Goal: Go to known website: Access a specific website the user already knows

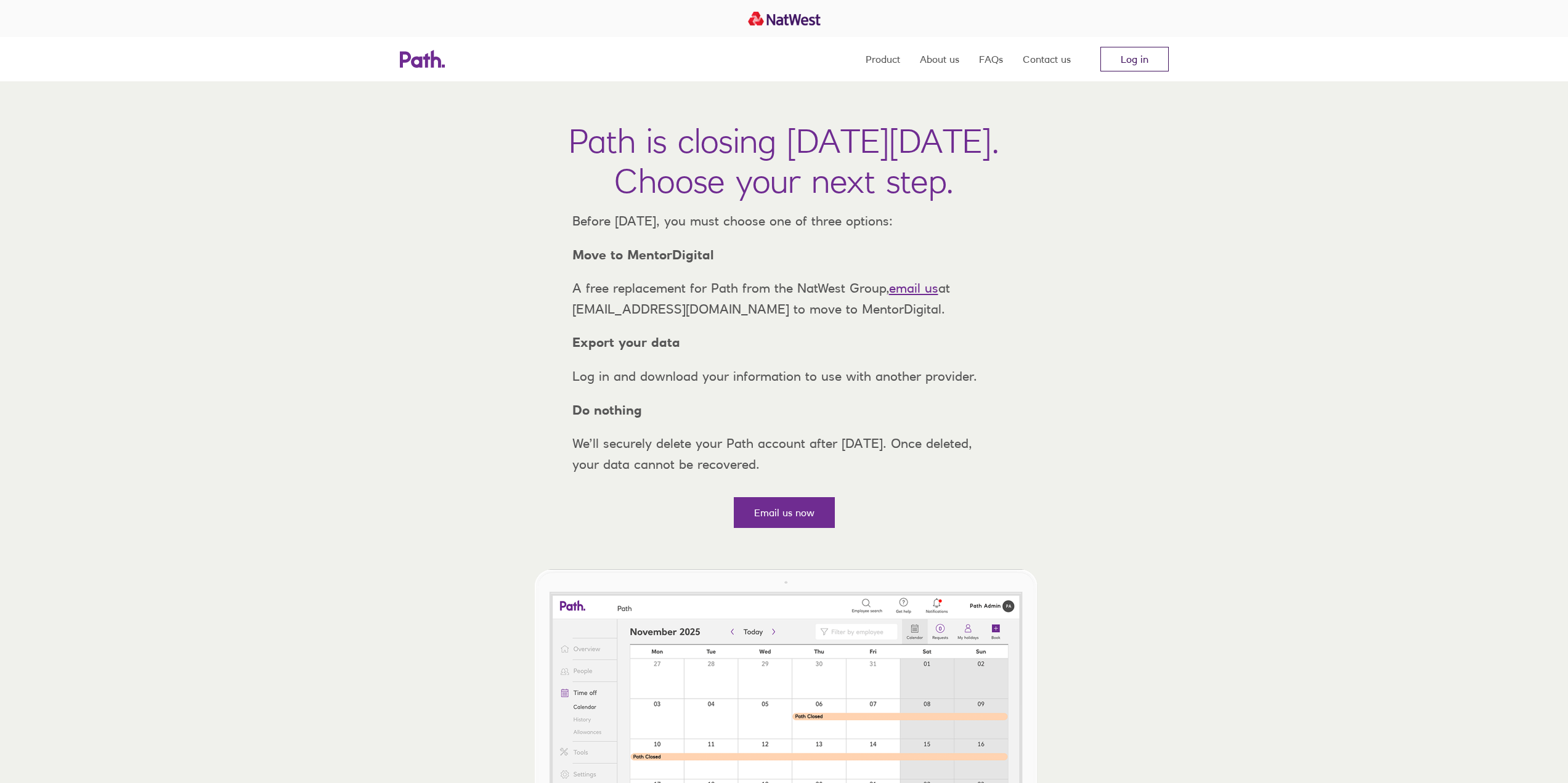
click at [1161, 57] on link "Log in" at bounding box center [1134, 59] width 68 height 24
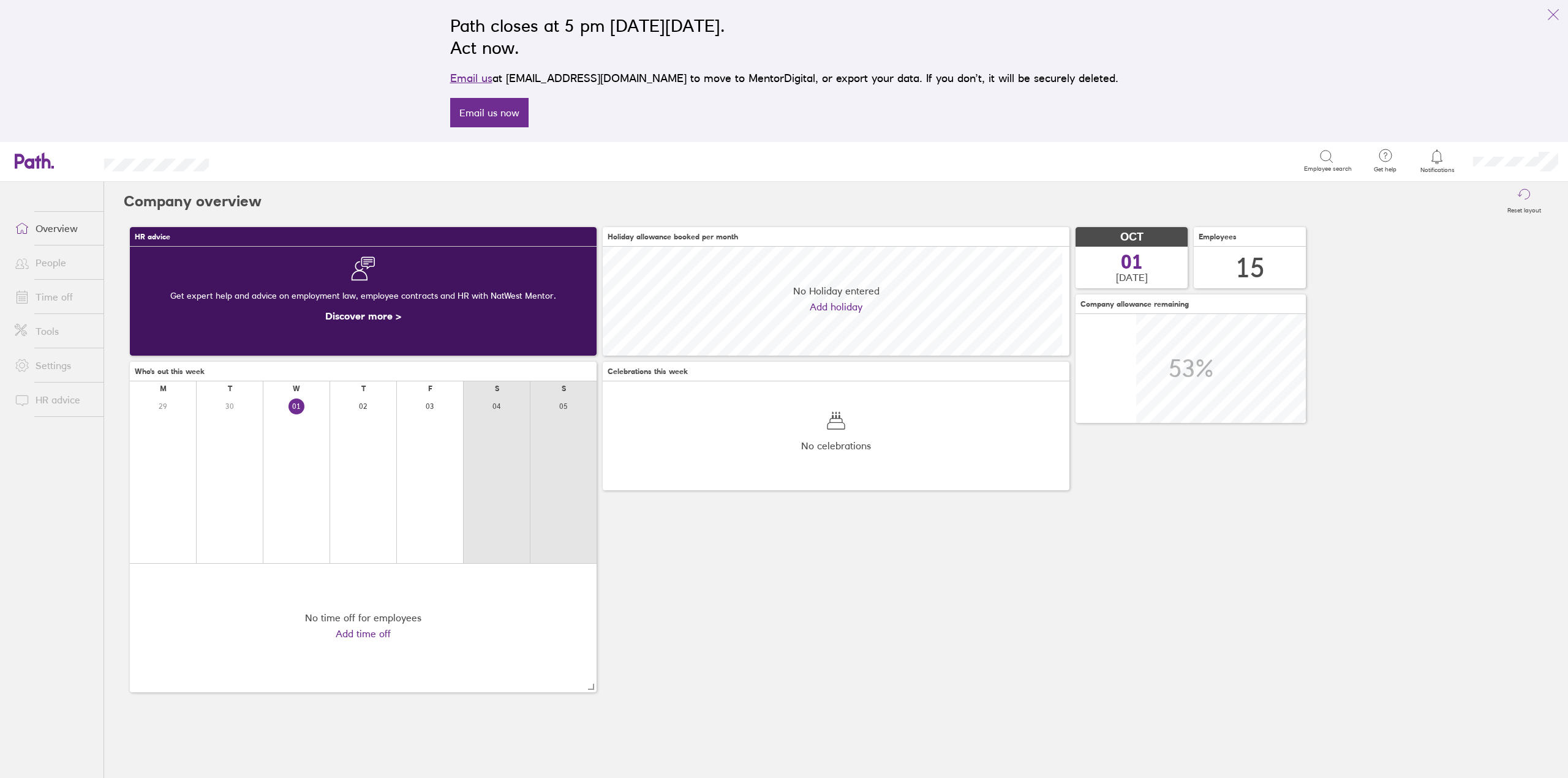
scroll to position [109, 467]
